Goal: Transaction & Acquisition: Book appointment/travel/reservation

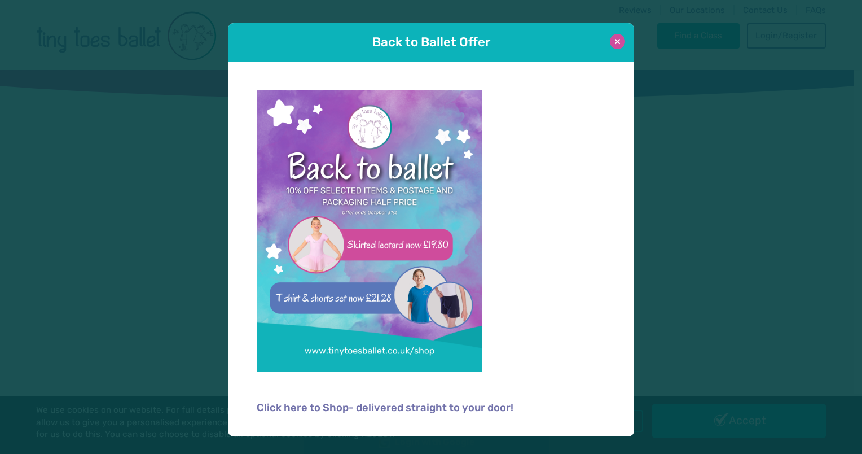
type input "**********"
click at [616, 39] on button at bounding box center [617, 41] width 15 height 15
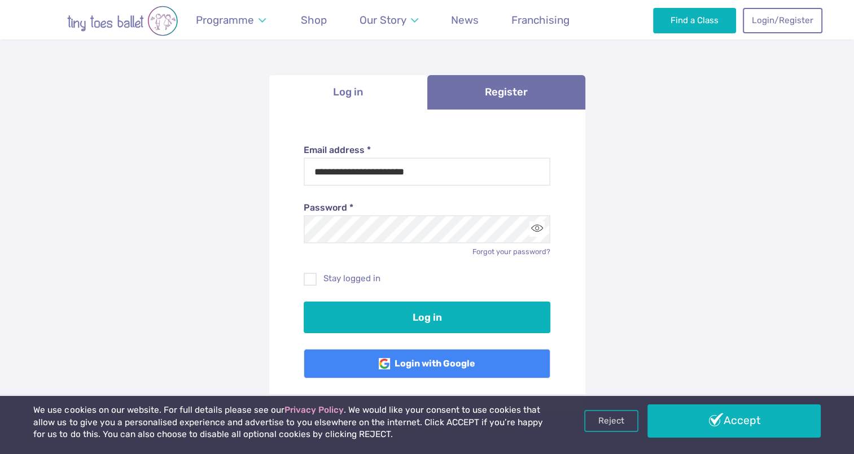
scroll to position [169, 0]
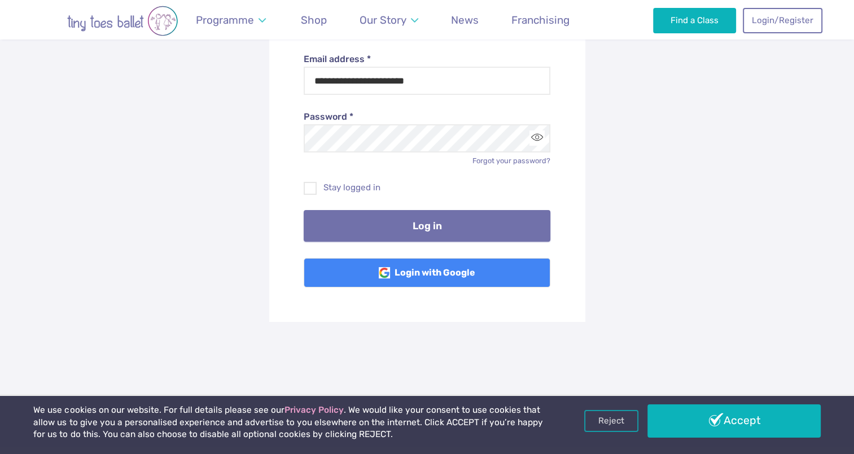
click at [454, 230] on button "Log in" at bounding box center [427, 226] width 247 height 32
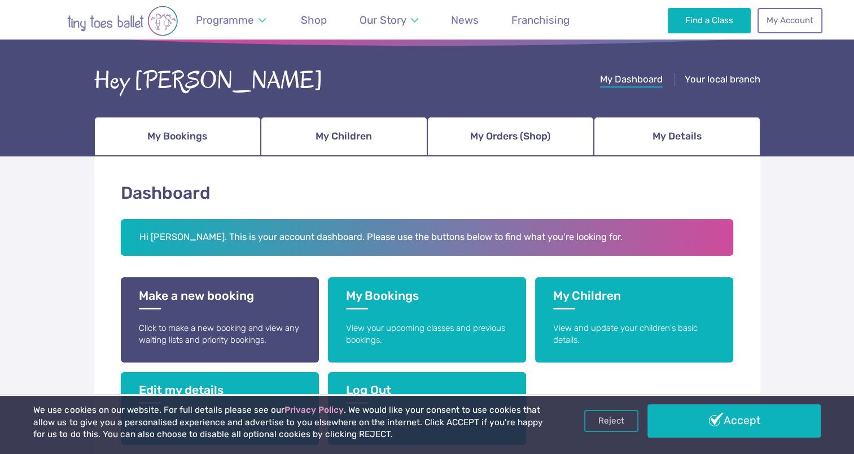
scroll to position [169, 0]
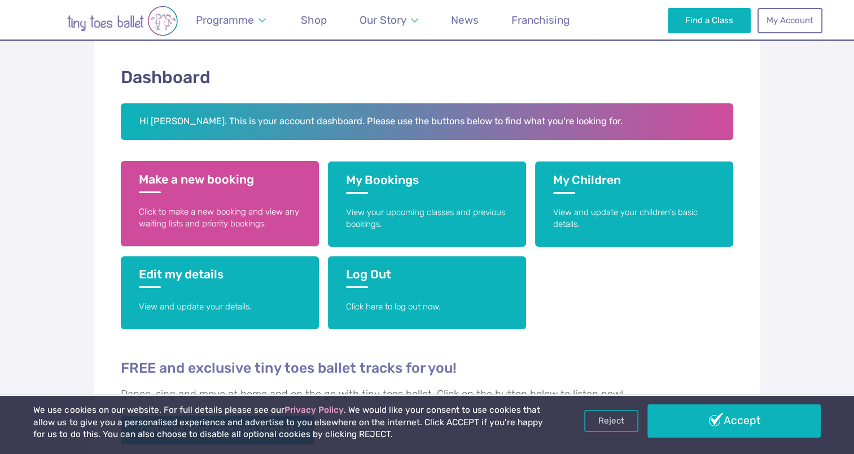
click at [225, 190] on h3 "Make a new booking" at bounding box center [220, 182] width 162 height 21
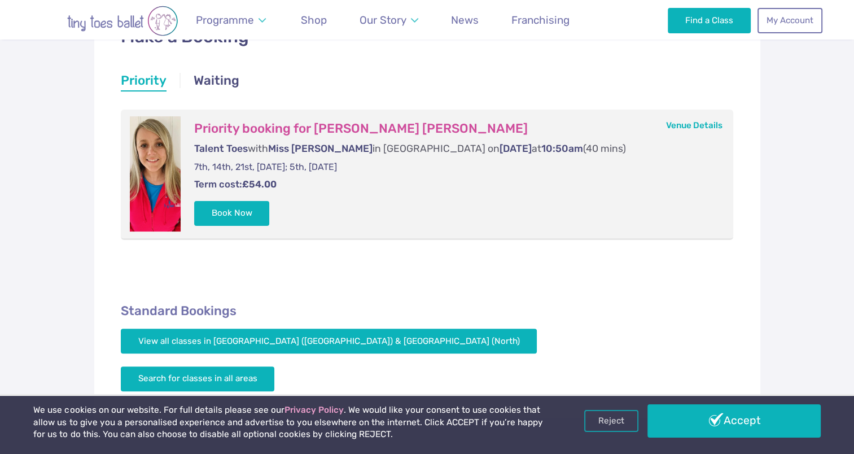
scroll to position [226, 0]
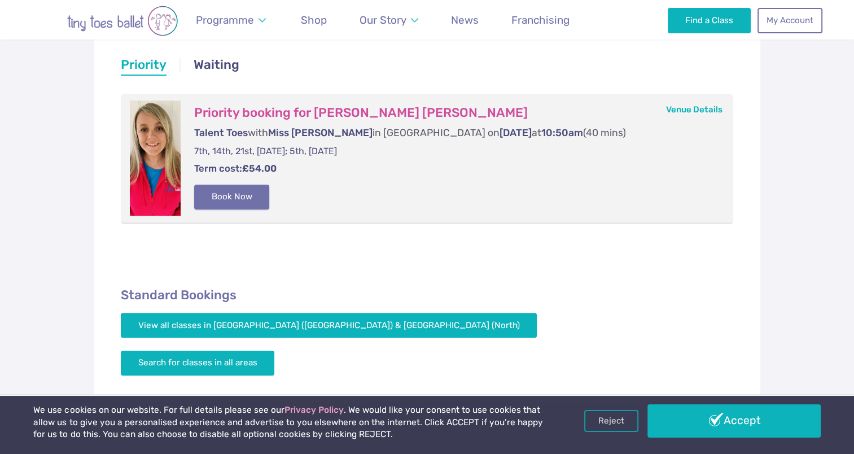
click at [241, 197] on button "Book Now" at bounding box center [232, 196] width 76 height 25
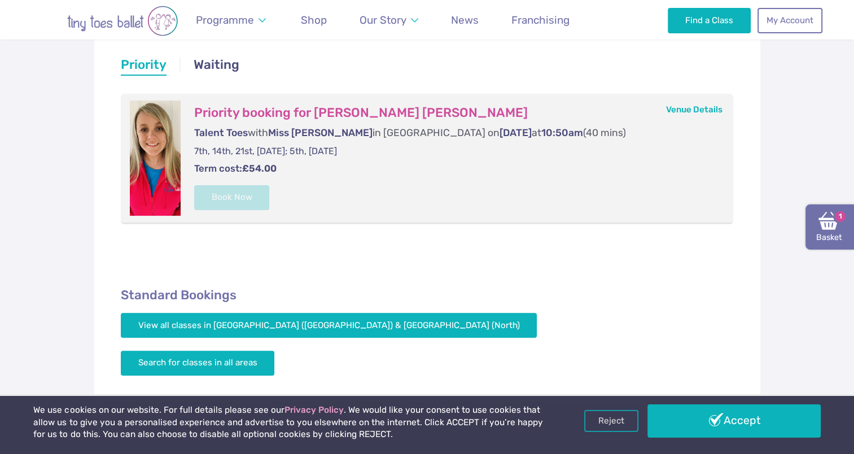
click at [824, 234] on link "Basket 1" at bounding box center [829, 226] width 49 height 45
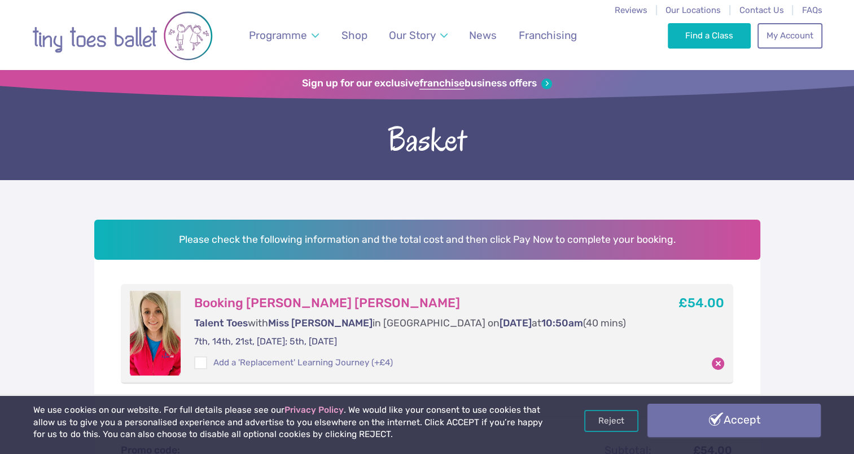
click at [755, 419] on link "Accept" at bounding box center [733, 419] width 173 height 33
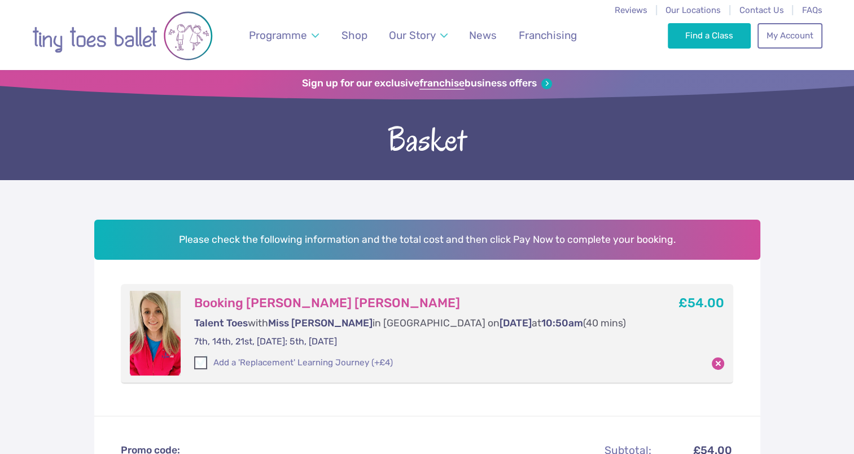
click at [203, 364] on span at bounding box center [201, 364] width 12 height 10
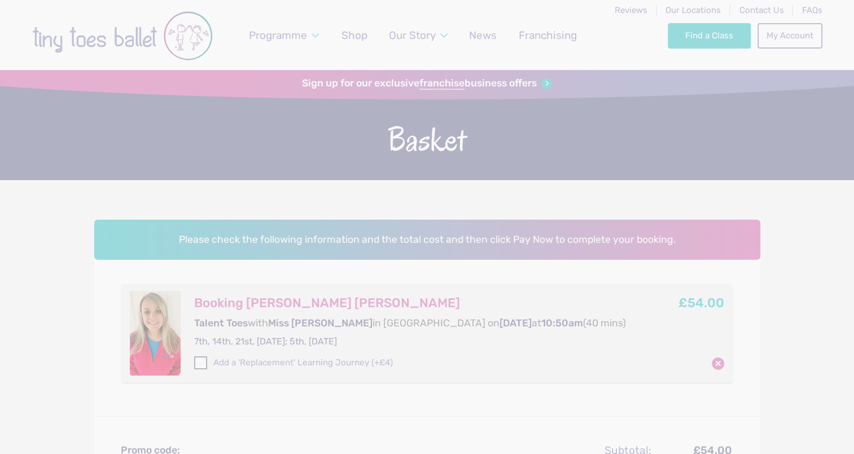
click at [203, 364] on span at bounding box center [201, 364] width 12 height 10
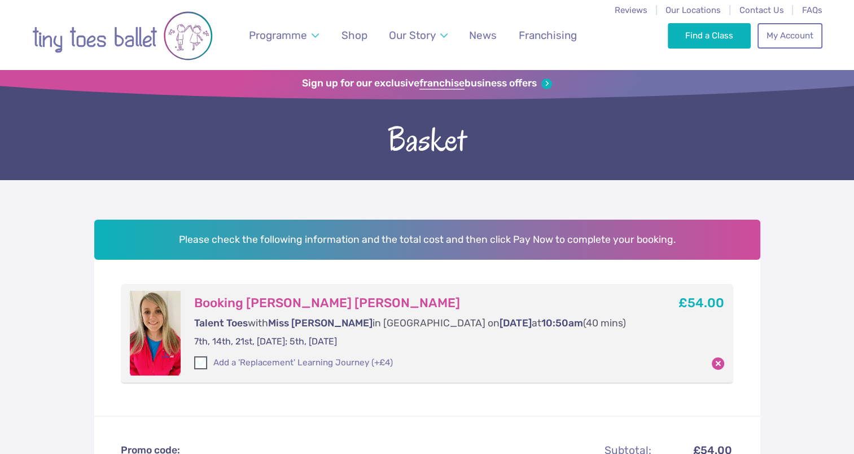
click at [206, 366] on span at bounding box center [201, 364] width 12 height 10
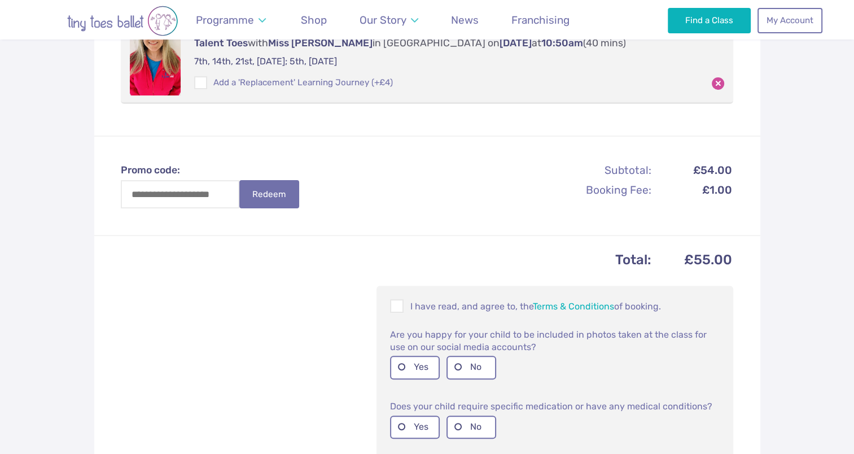
scroll to position [338, 0]
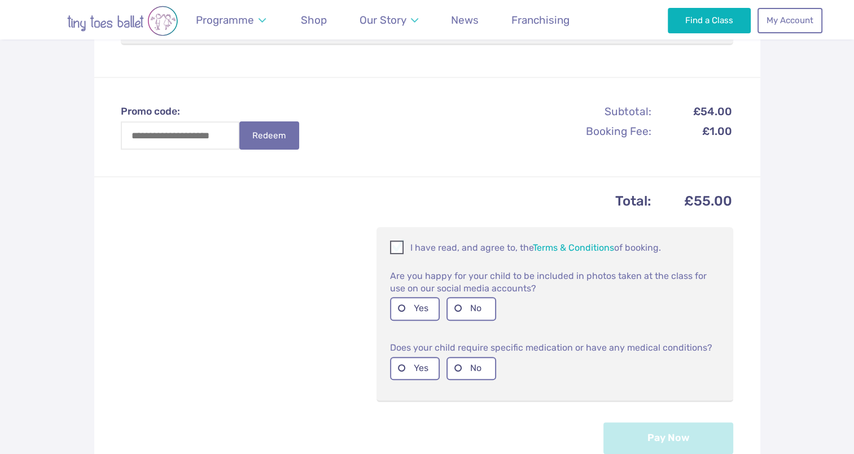
click at [396, 248] on span at bounding box center [397, 249] width 12 height 11
click at [427, 308] on label "Yes" at bounding box center [415, 308] width 50 height 23
click at [417, 360] on label "Yes" at bounding box center [415, 368] width 50 height 23
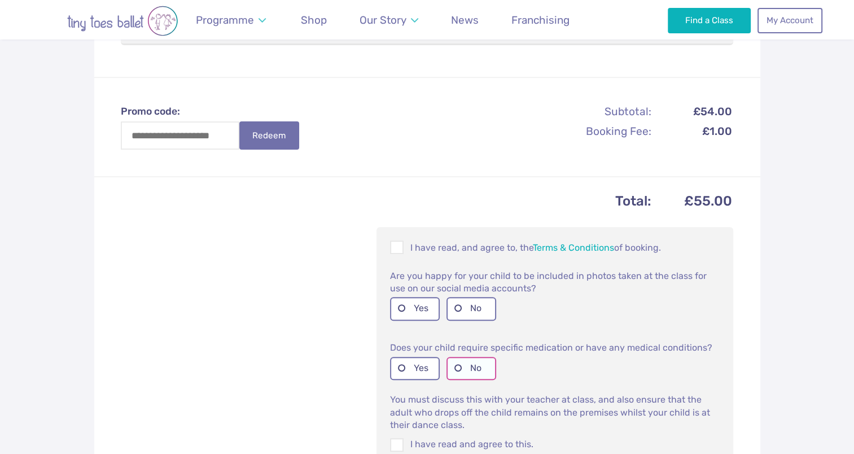
click at [456, 366] on label "No" at bounding box center [471, 368] width 50 height 23
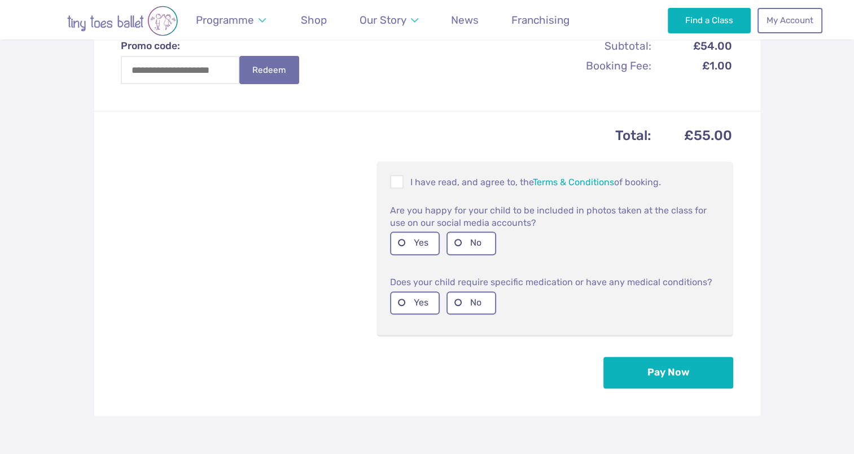
scroll to position [451, 0]
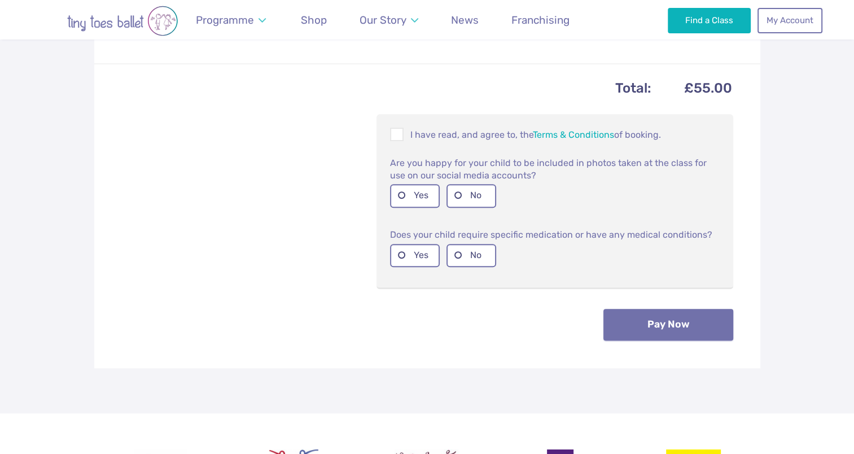
click at [652, 330] on button "Pay Now" at bounding box center [668, 325] width 130 height 32
